Goal: Check status

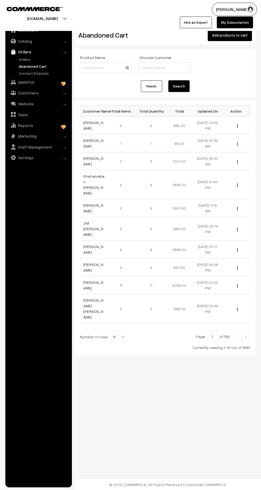
click at [91, 123] on link "Subrat Swain" at bounding box center [94, 125] width 20 height 10
